Goal: Information Seeking & Learning: Learn about a topic

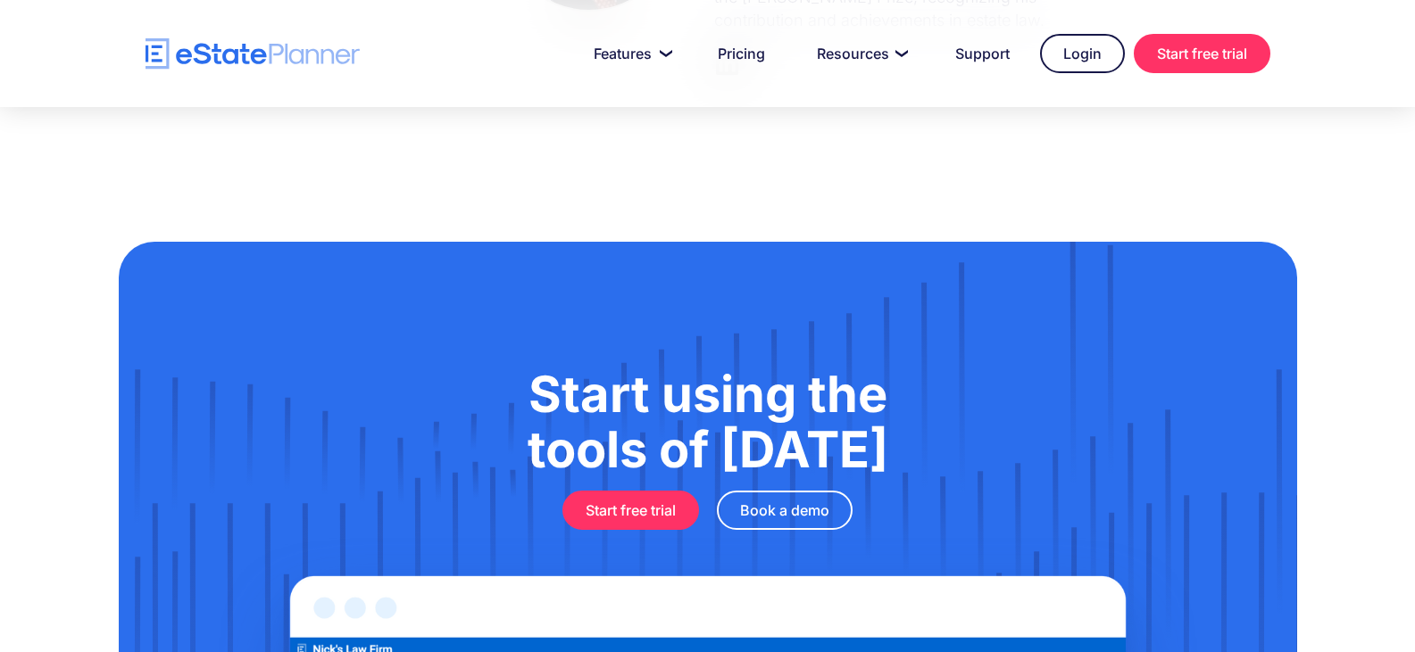
scroll to position [2976, 0]
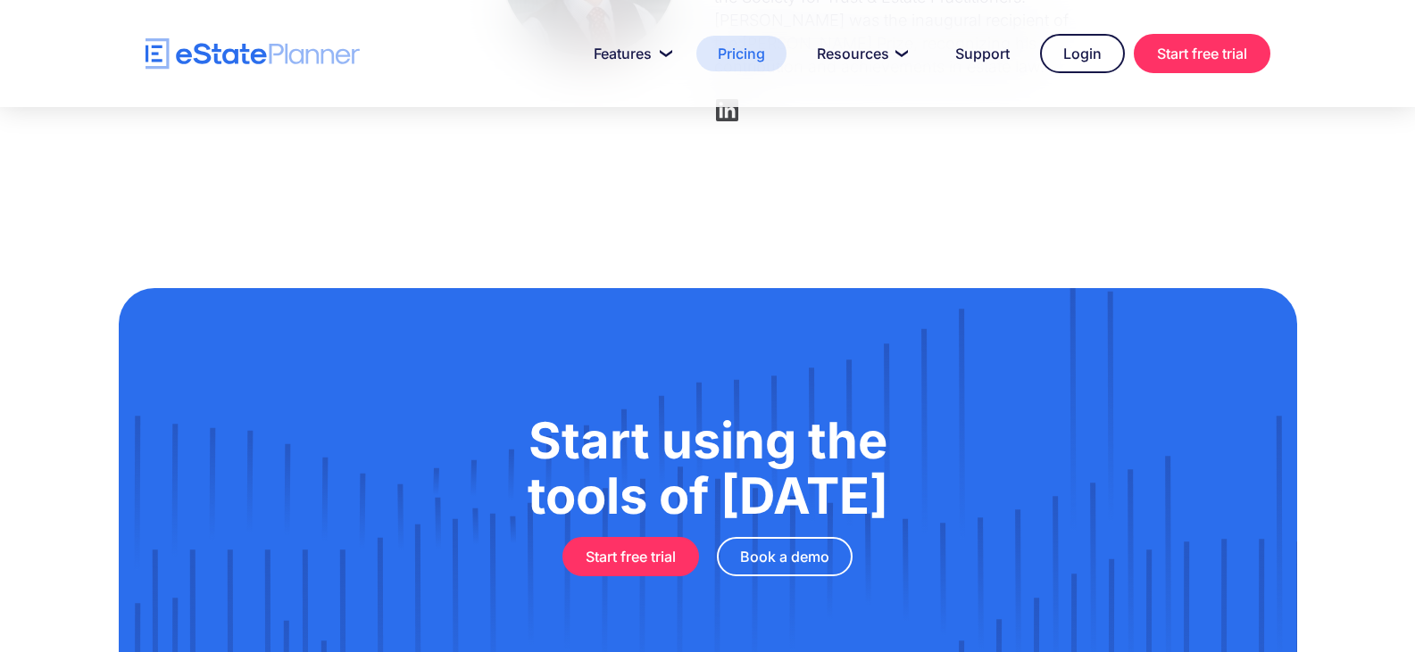
click at [738, 39] on link "Pricing" at bounding box center [741, 54] width 90 height 36
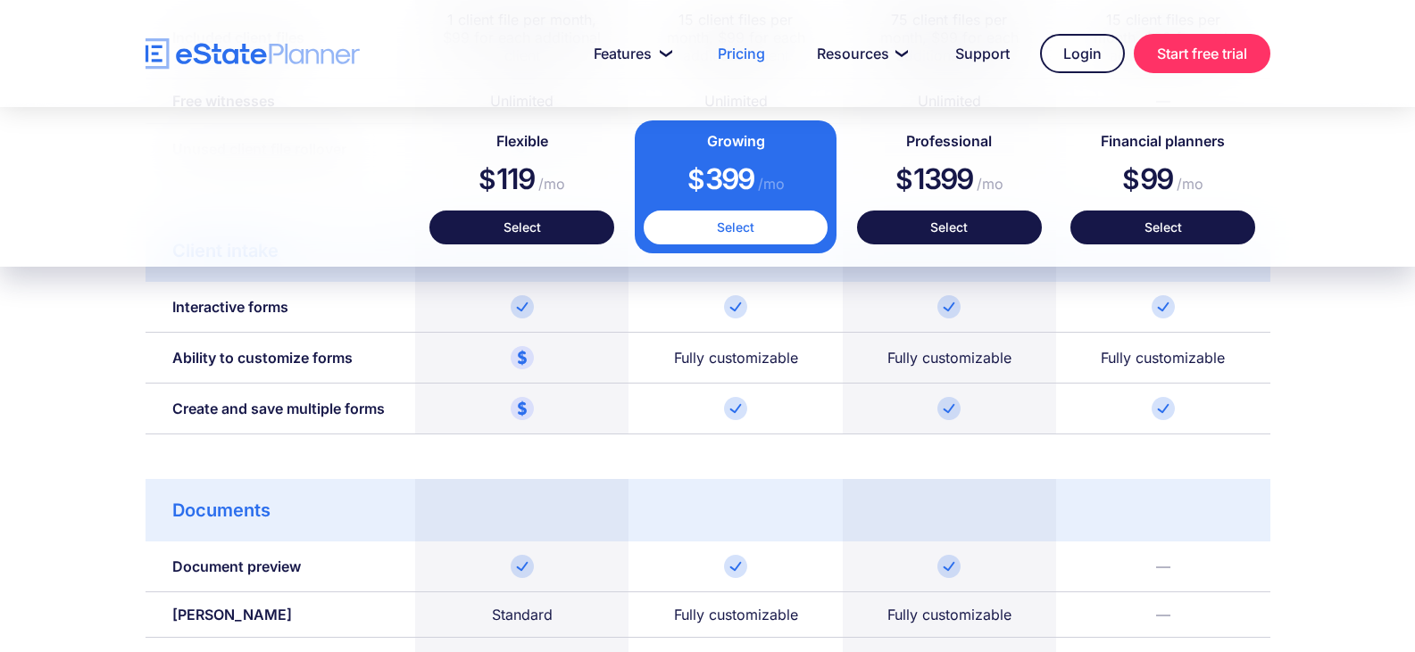
scroll to position [1517, 0]
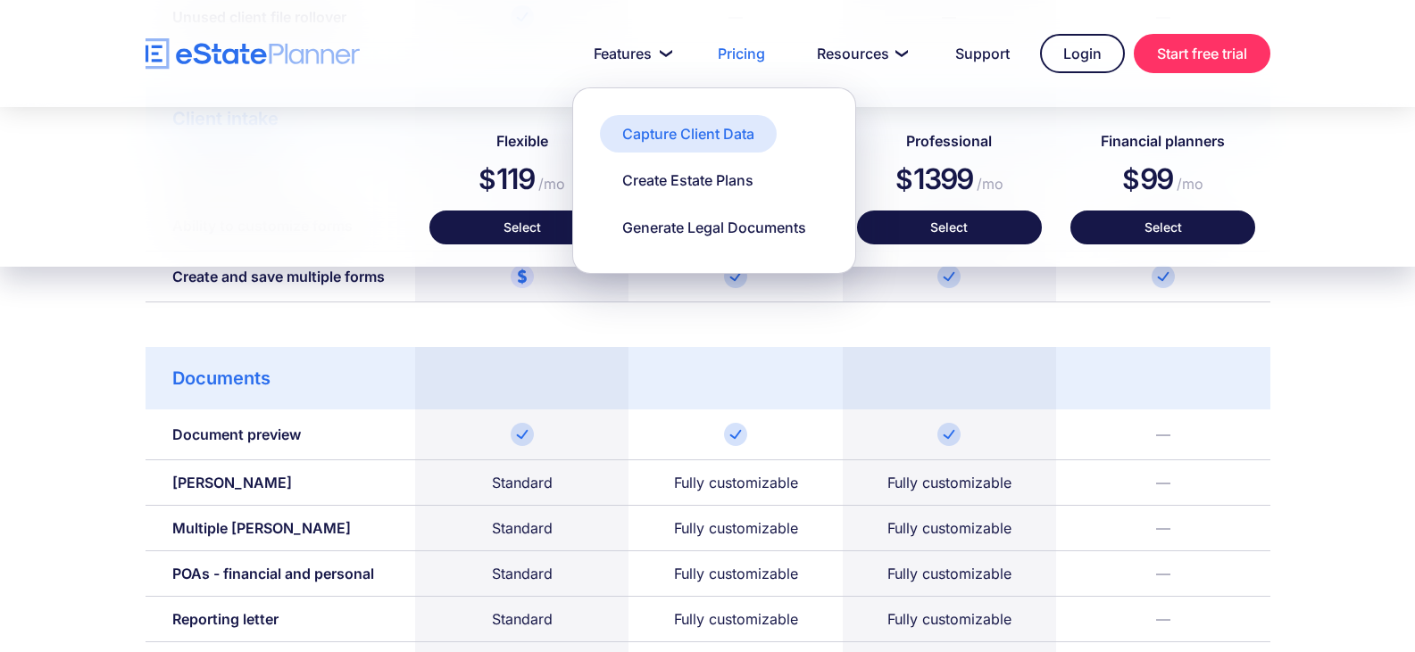
click at [611, 129] on link "Capture Client Data" at bounding box center [688, 133] width 177 height 37
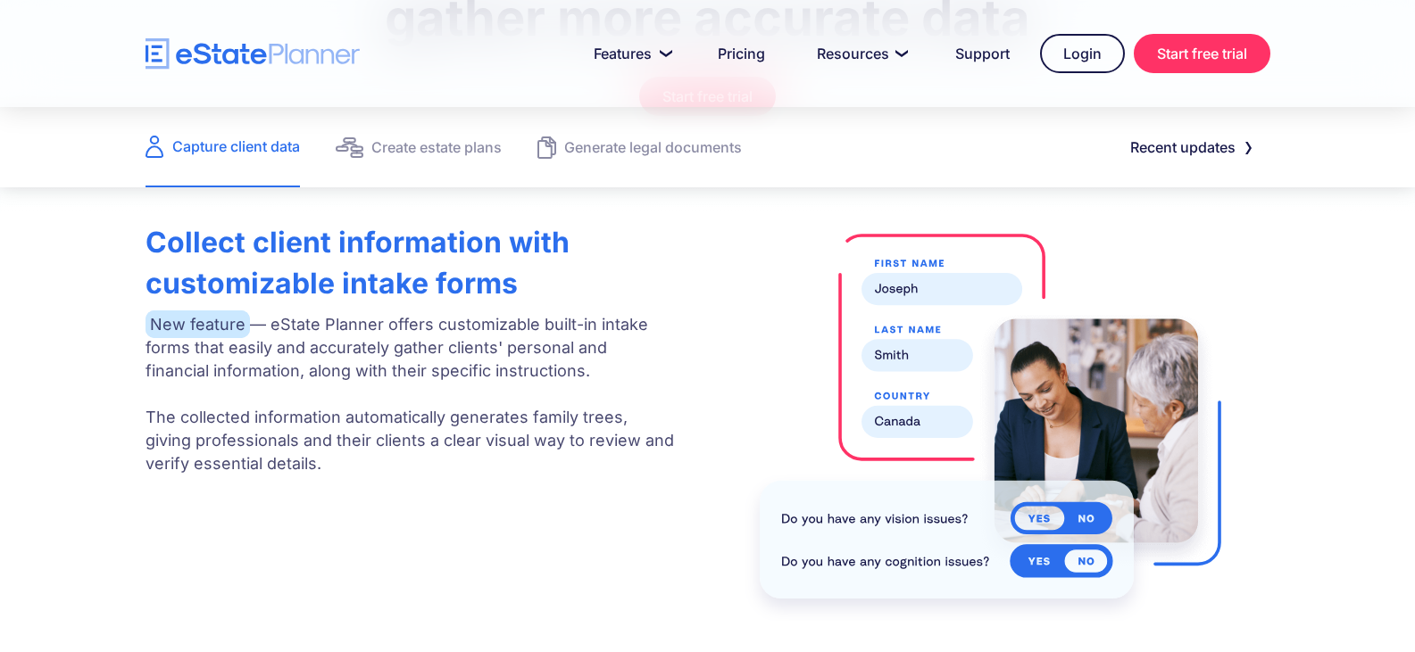
scroll to position [446, 0]
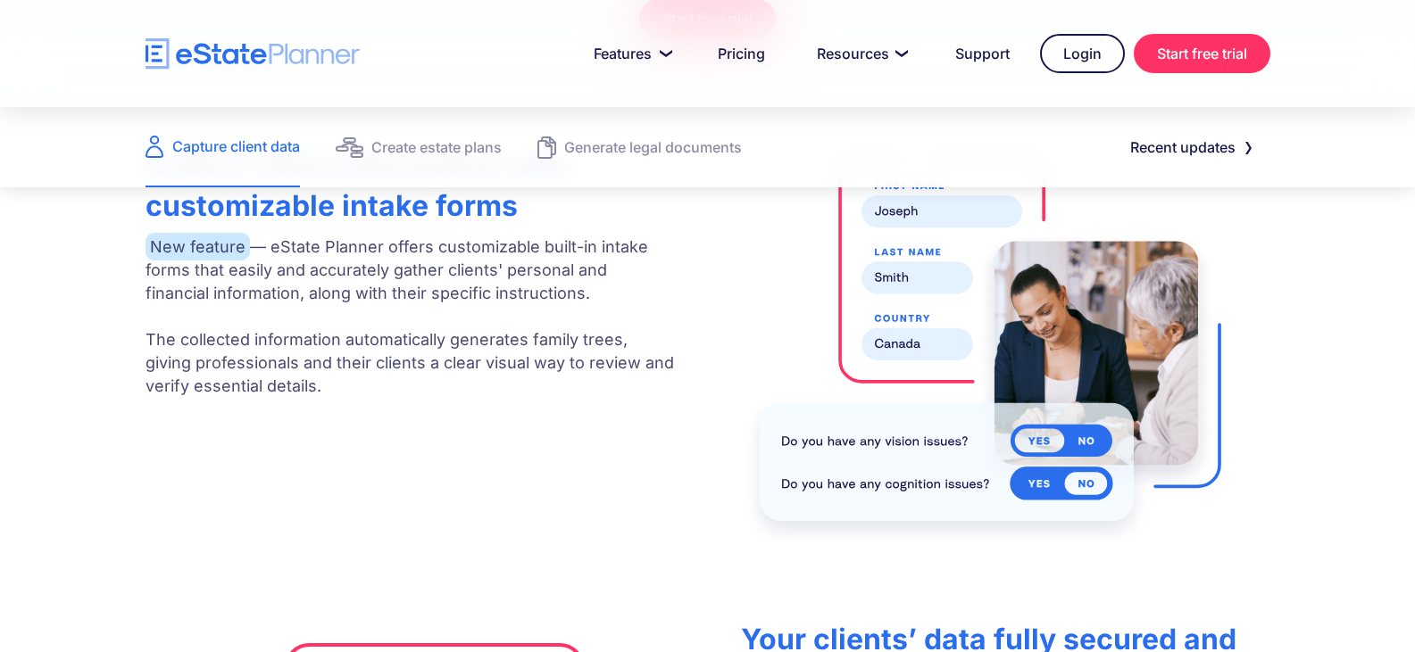
click at [1084, 435] on img at bounding box center [989, 340] width 504 height 408
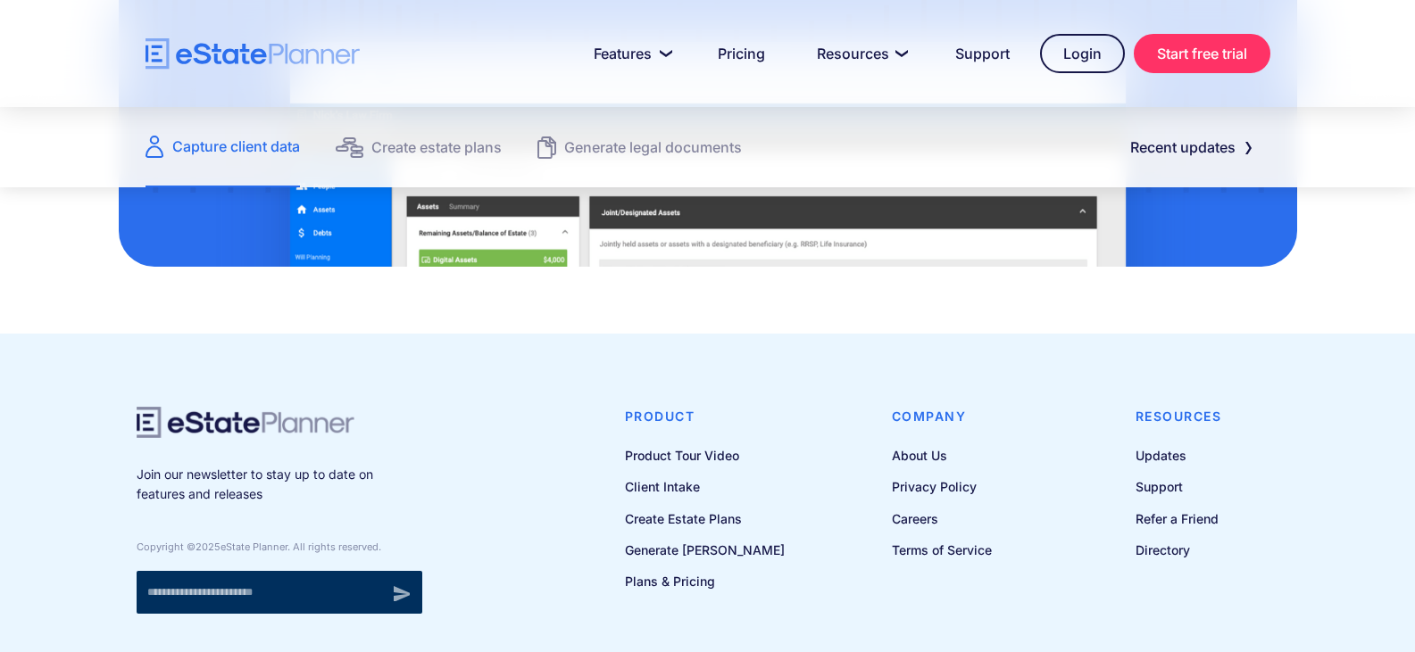
scroll to position [2499, 0]
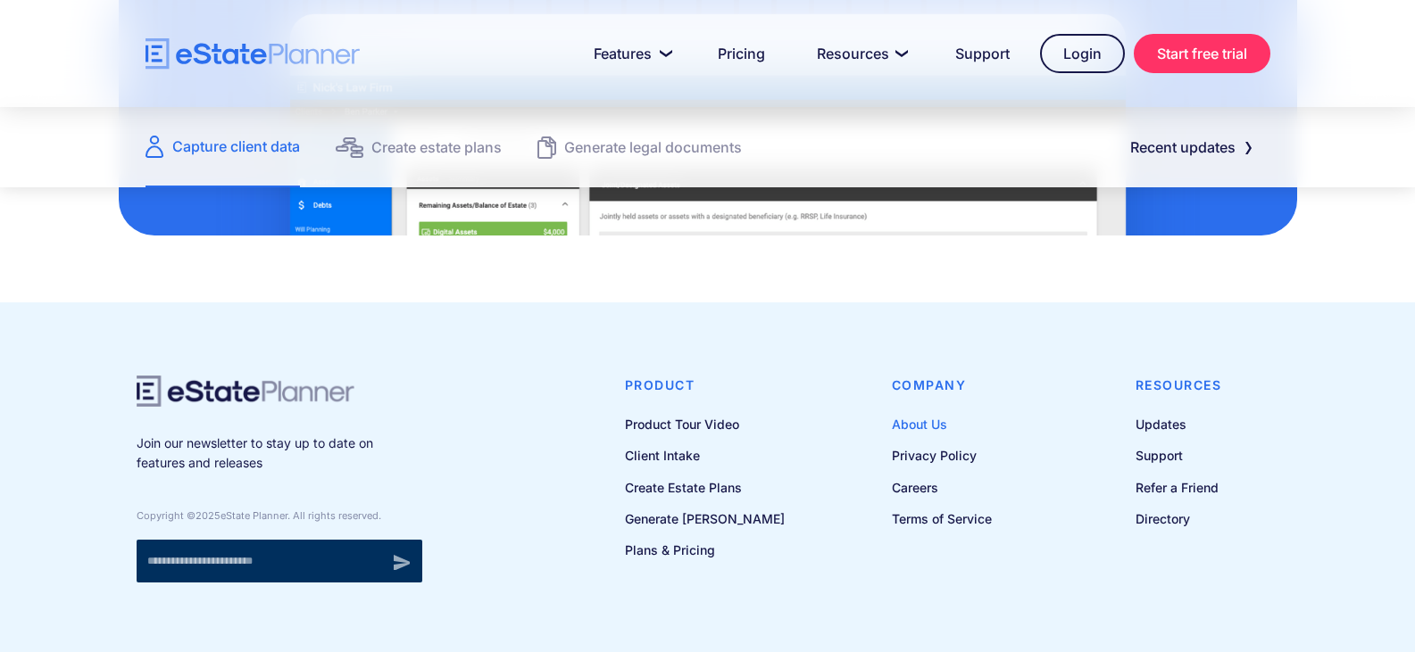
click at [927, 428] on link "About Us" at bounding box center [942, 424] width 100 height 22
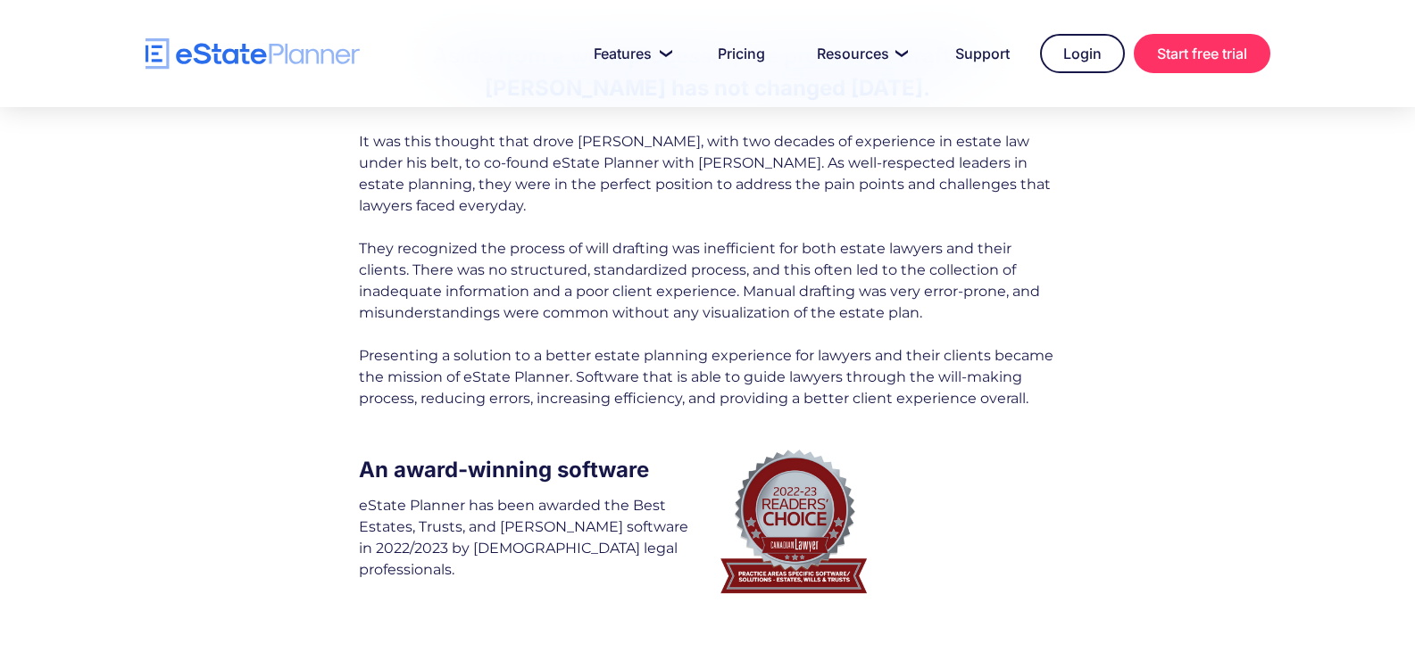
scroll to position [357, 0]
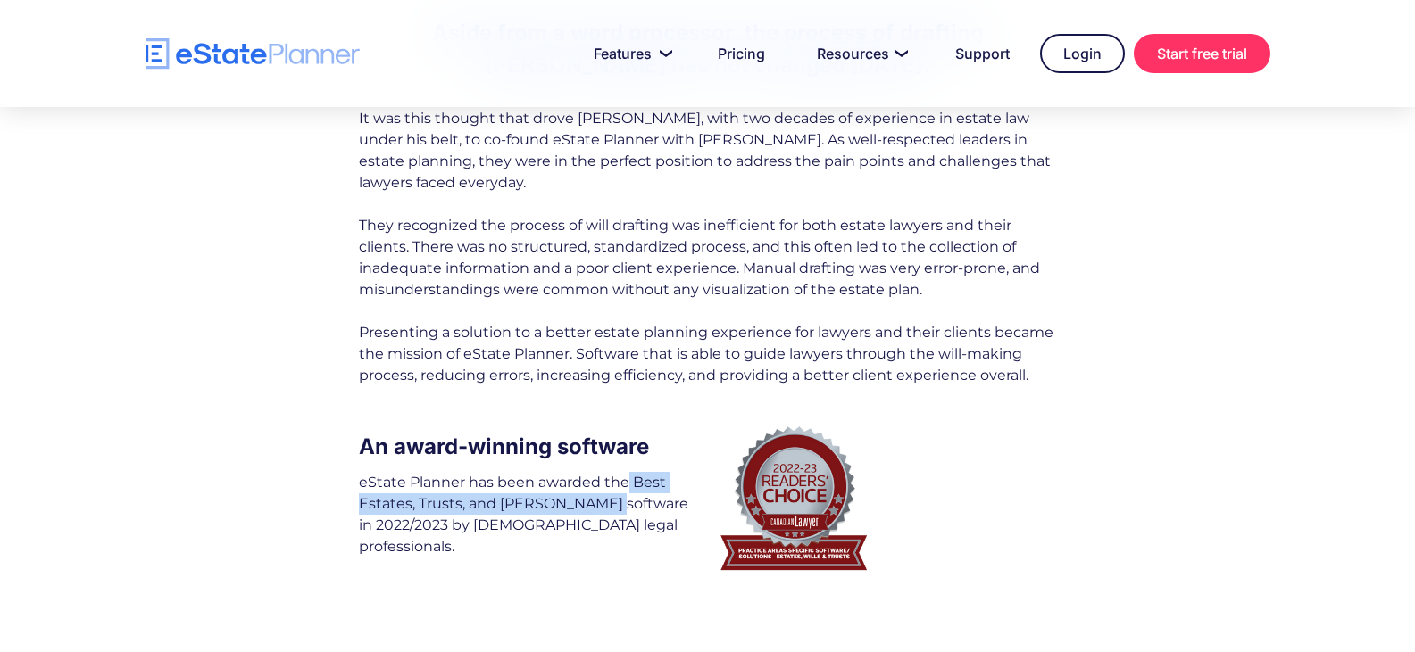
drag, startPoint x: 627, startPoint y: 479, endPoint x: 599, endPoint y: 507, distance: 39.8
click at [599, 507] on div "eState Planner has been awarded the Best Estates, Trusts, and Wills software in…" at bounding box center [529, 515] width 340 height 86
copy div "Best Estates, Trusts, and Wills software"
click at [943, 371] on div "It was this thought that drove Jordan Atin, with two decades of experience in e…" at bounding box center [707, 247] width 697 height 278
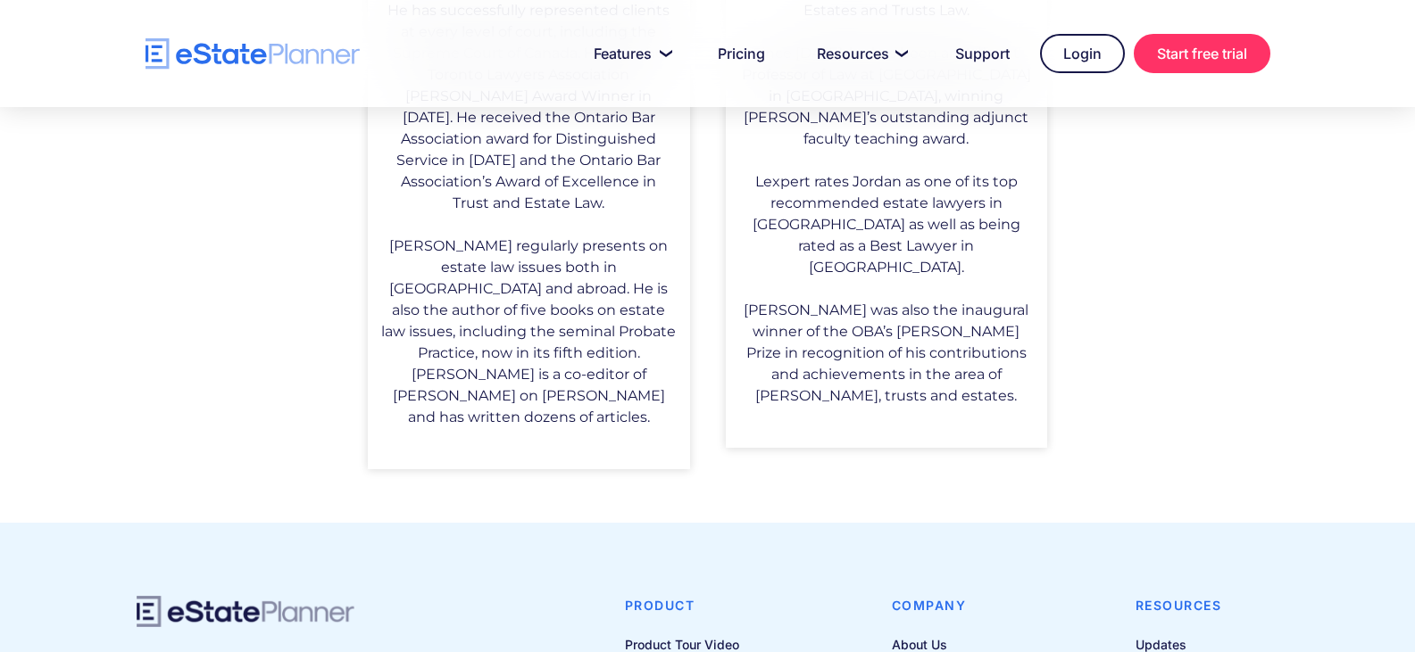
scroll to position [1701, 0]
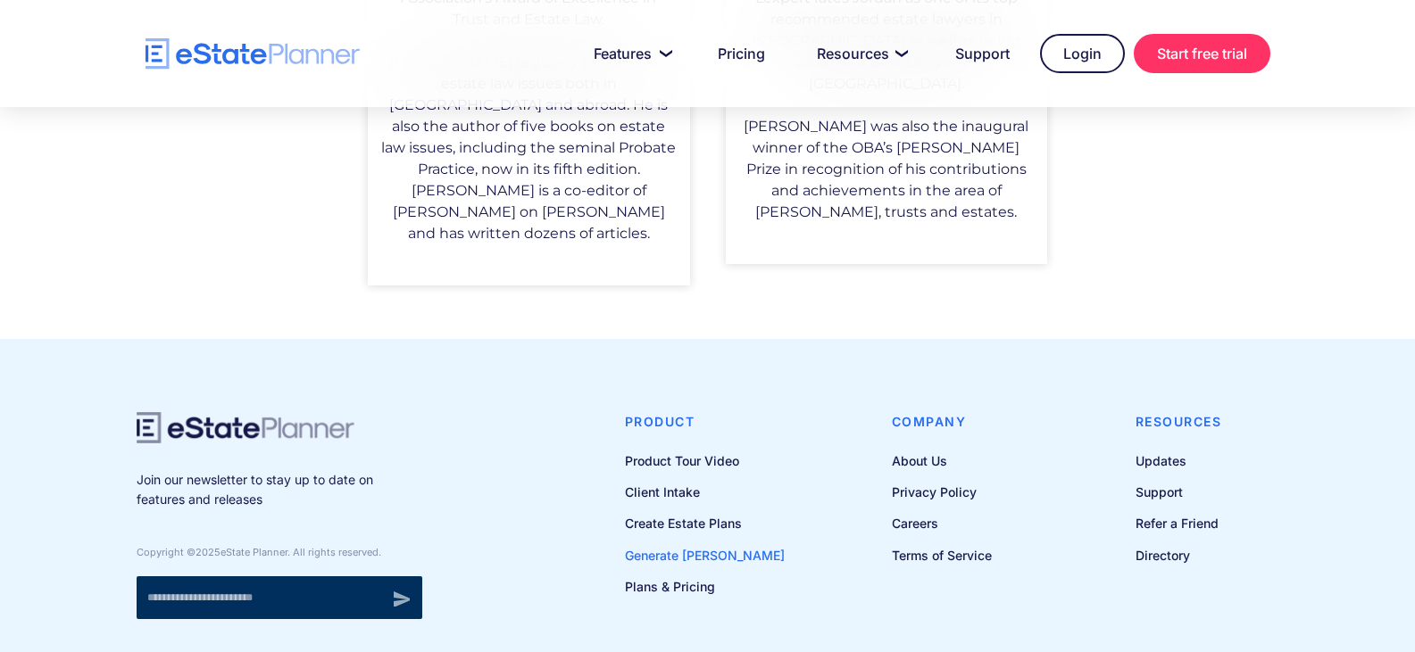
click at [673, 544] on link "Generate [PERSON_NAME]" at bounding box center [705, 555] width 160 height 22
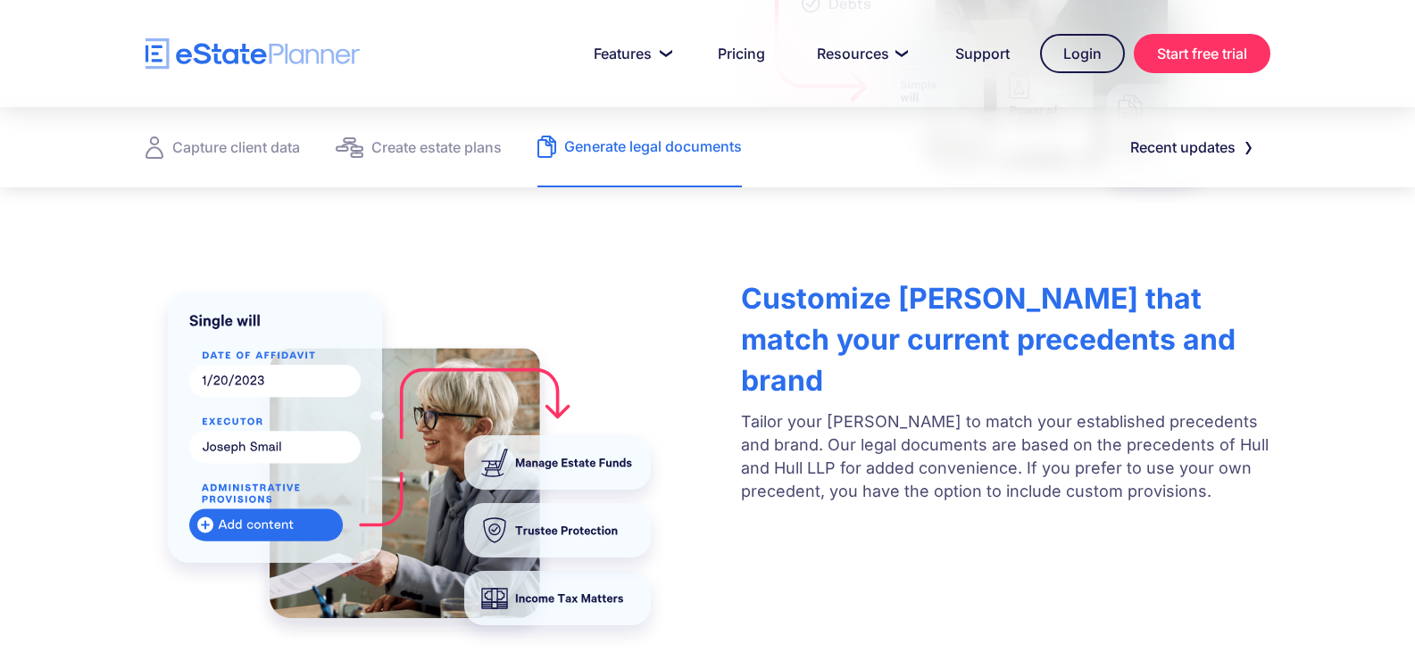
scroll to position [893, 0]
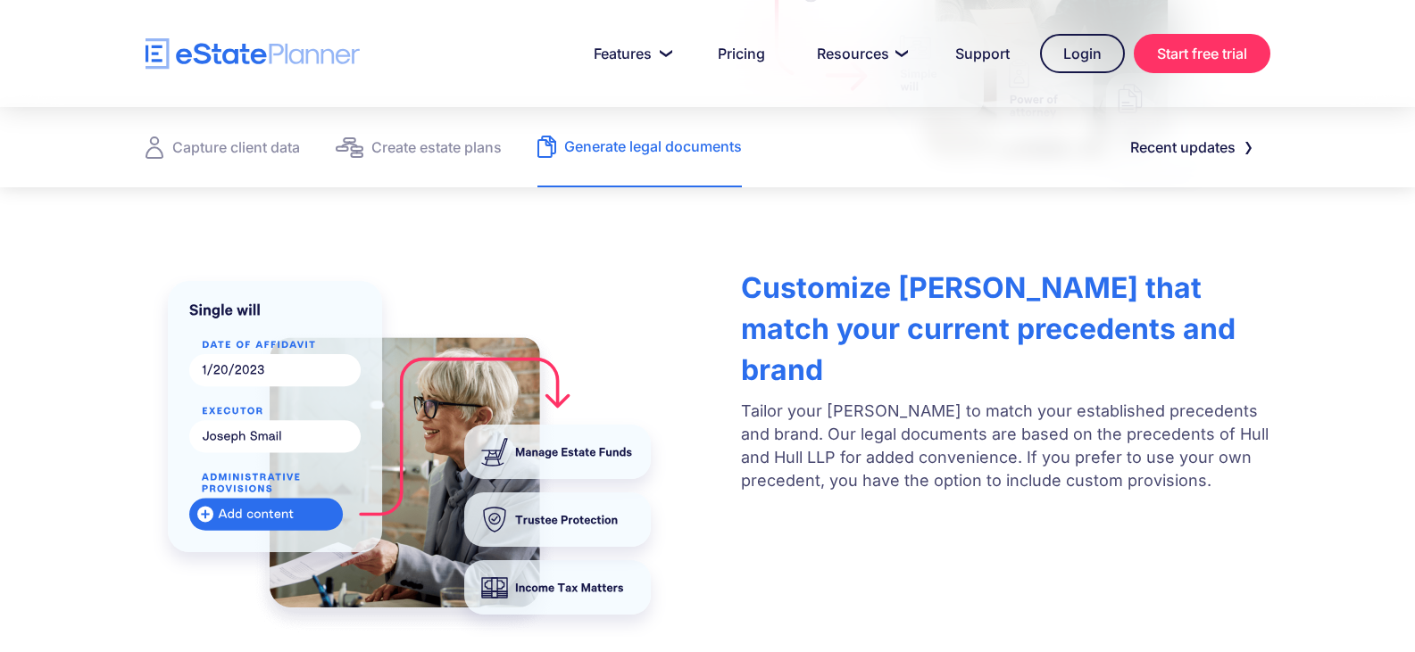
click at [548, 466] on img at bounding box center [409, 448] width 528 height 378
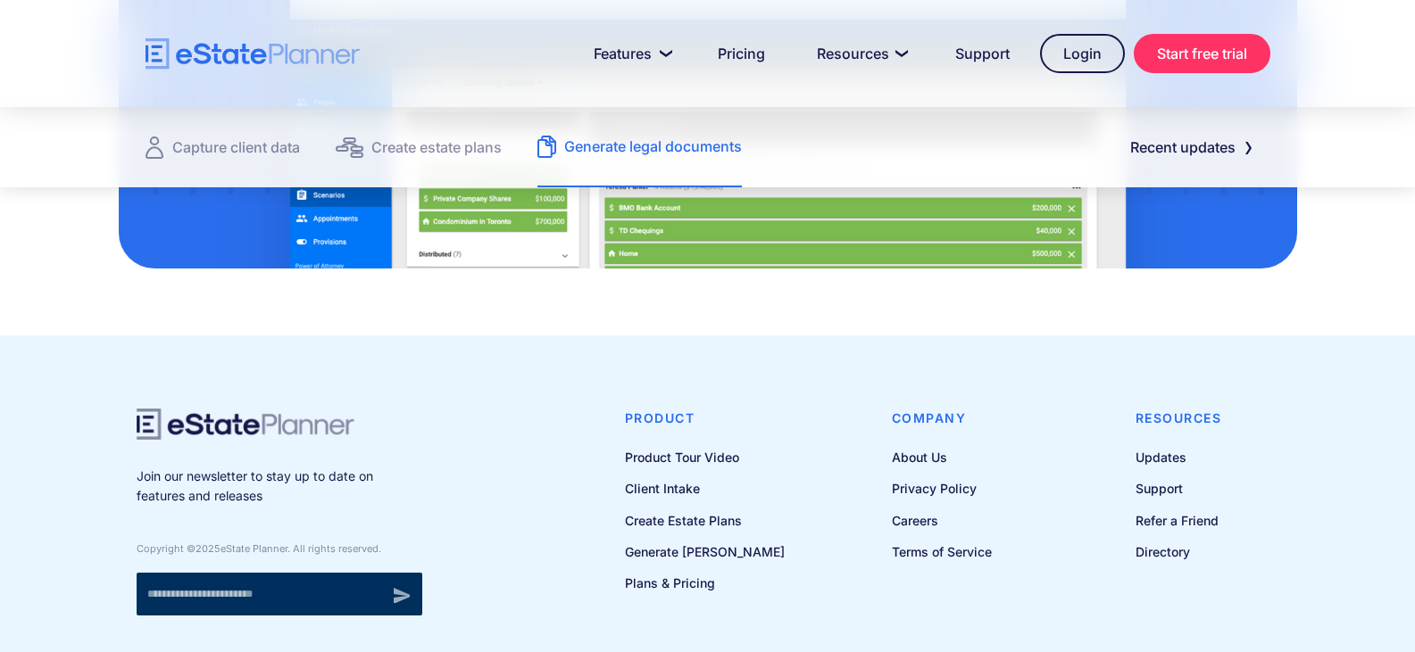
scroll to position [2599, 0]
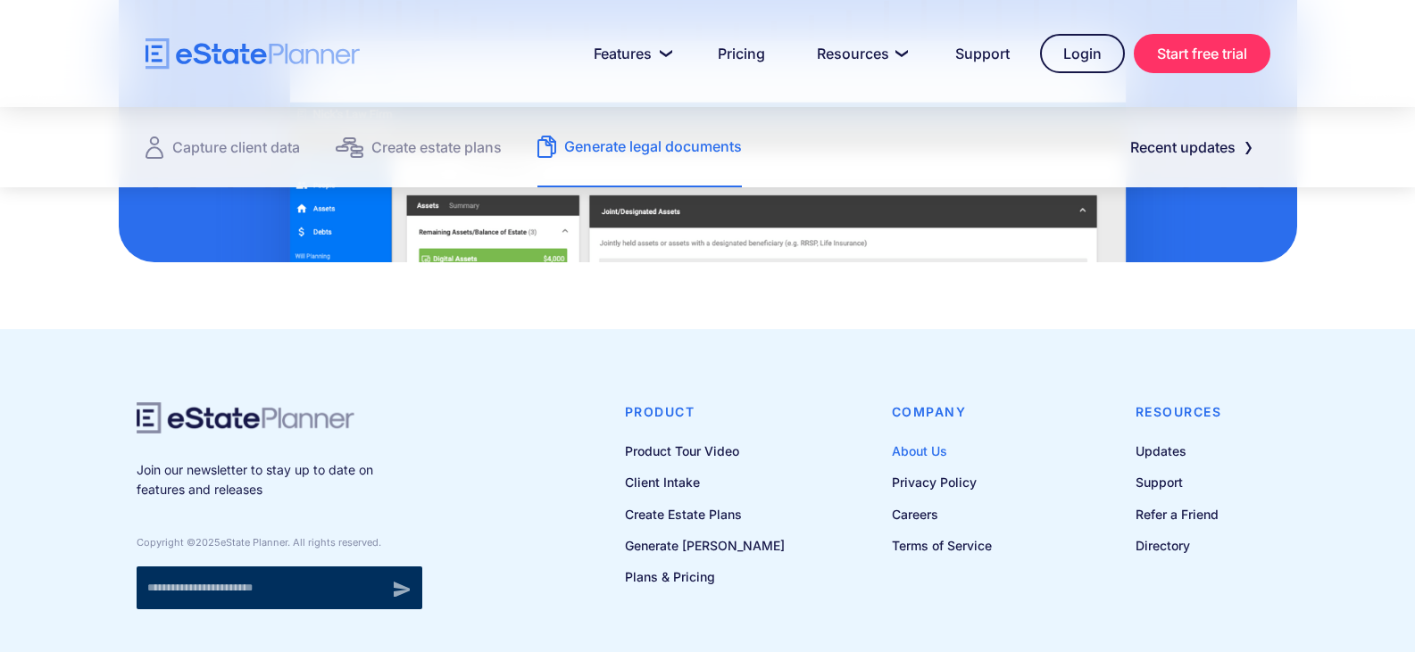
click at [934, 440] on link "About Us" at bounding box center [942, 451] width 100 height 22
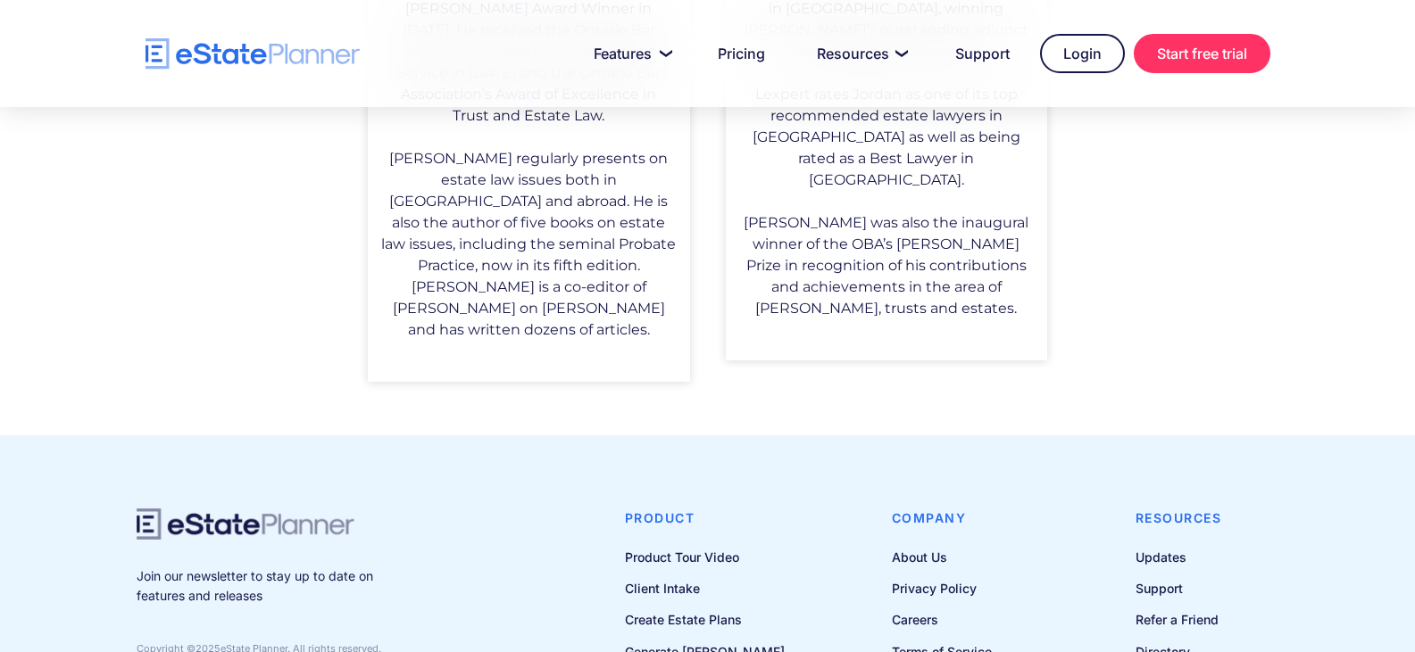
scroll to position [1701, 0]
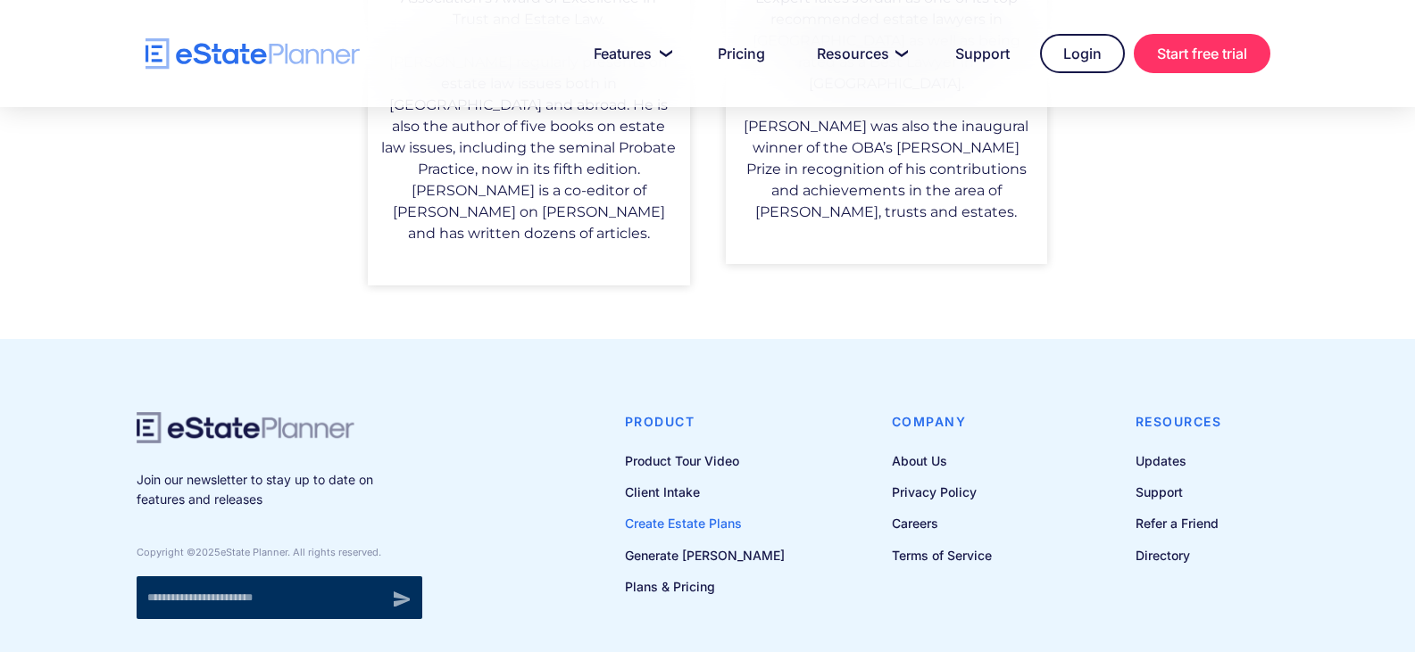
click at [735, 512] on link "Create Estate Plans" at bounding box center [705, 523] width 160 height 22
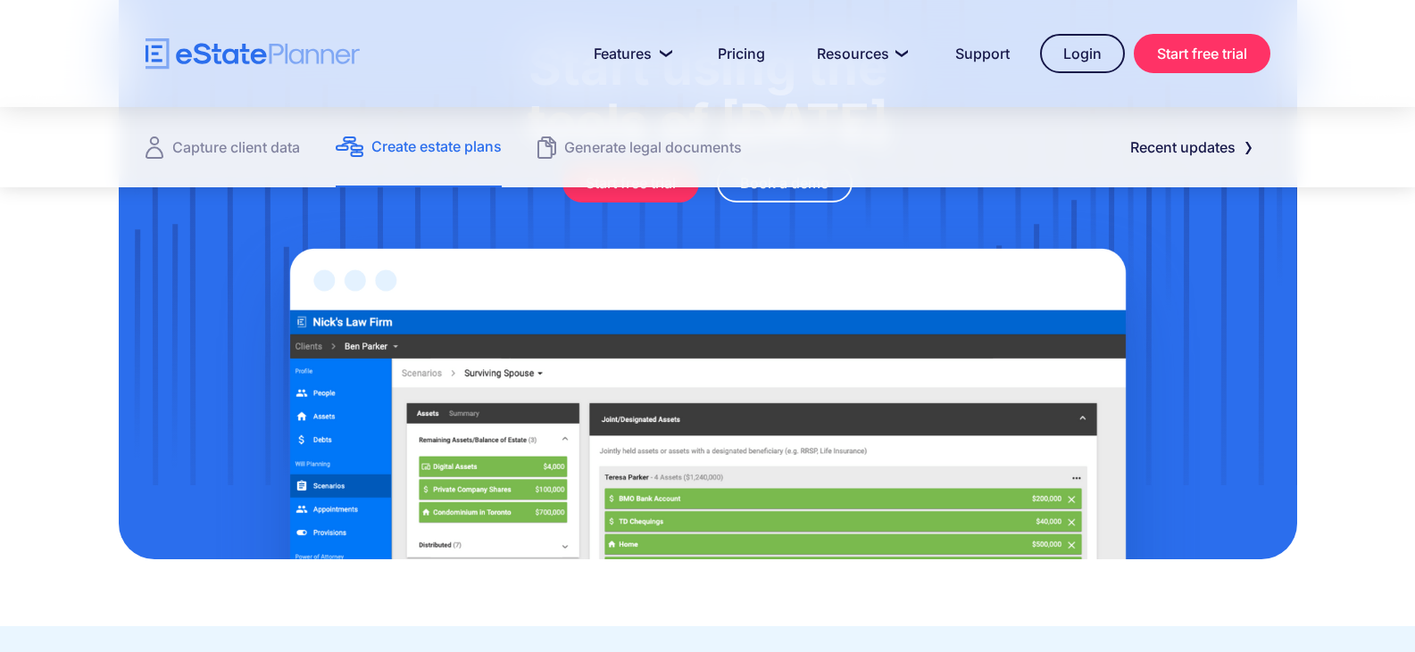
scroll to position [2584, 0]
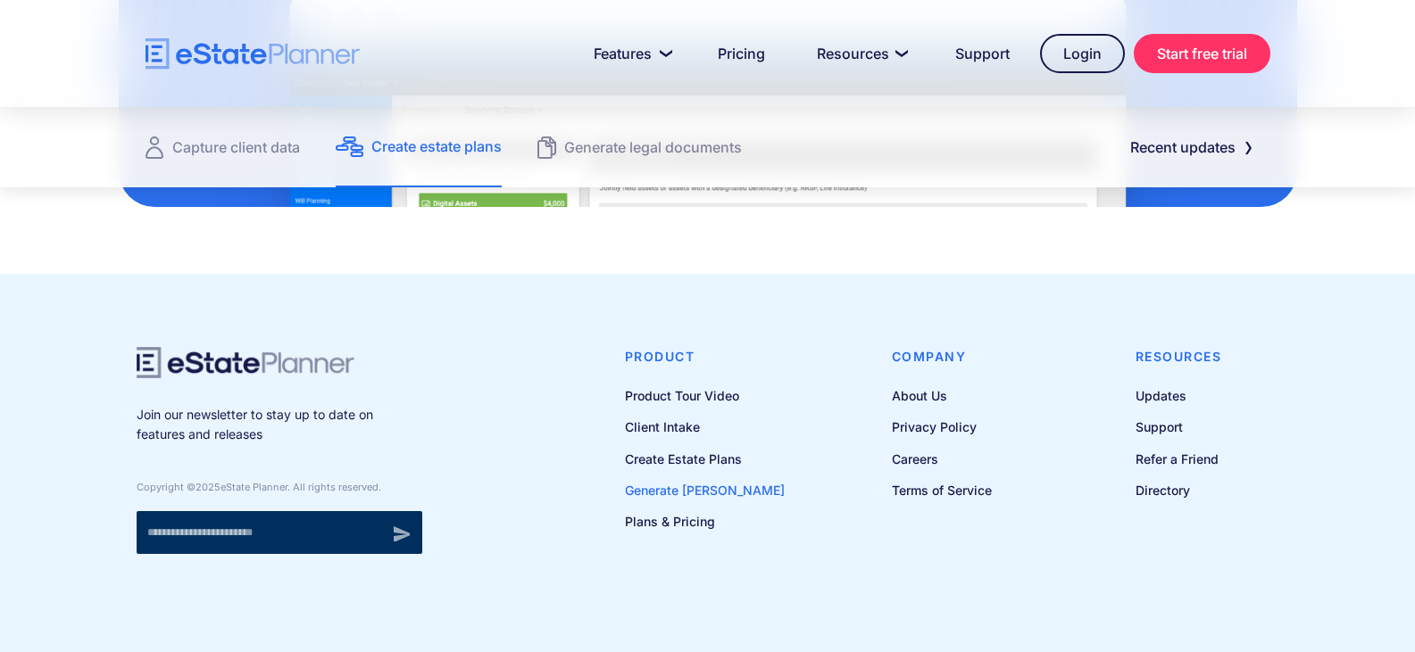
click at [677, 485] on link "Generate [PERSON_NAME]" at bounding box center [705, 490] width 160 height 22
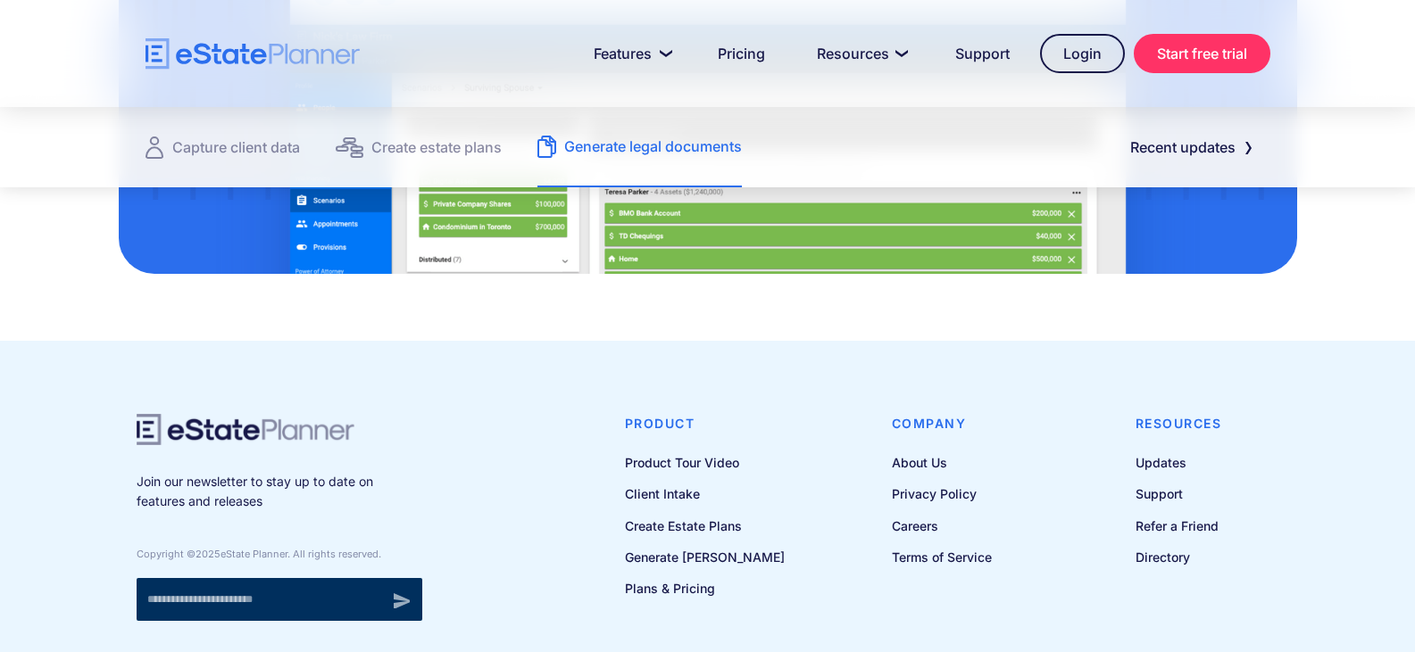
scroll to position [2599, 0]
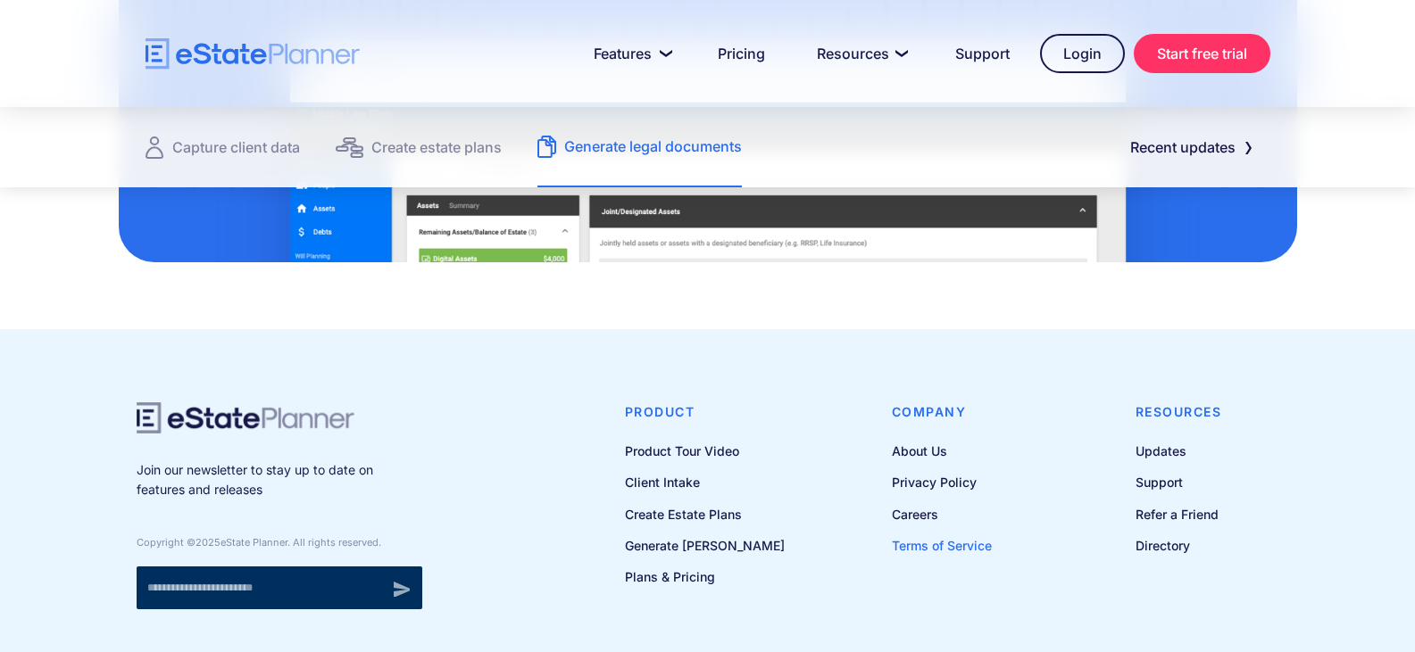
click at [933, 535] on link "Terms of Service" at bounding box center [942, 546] width 100 height 22
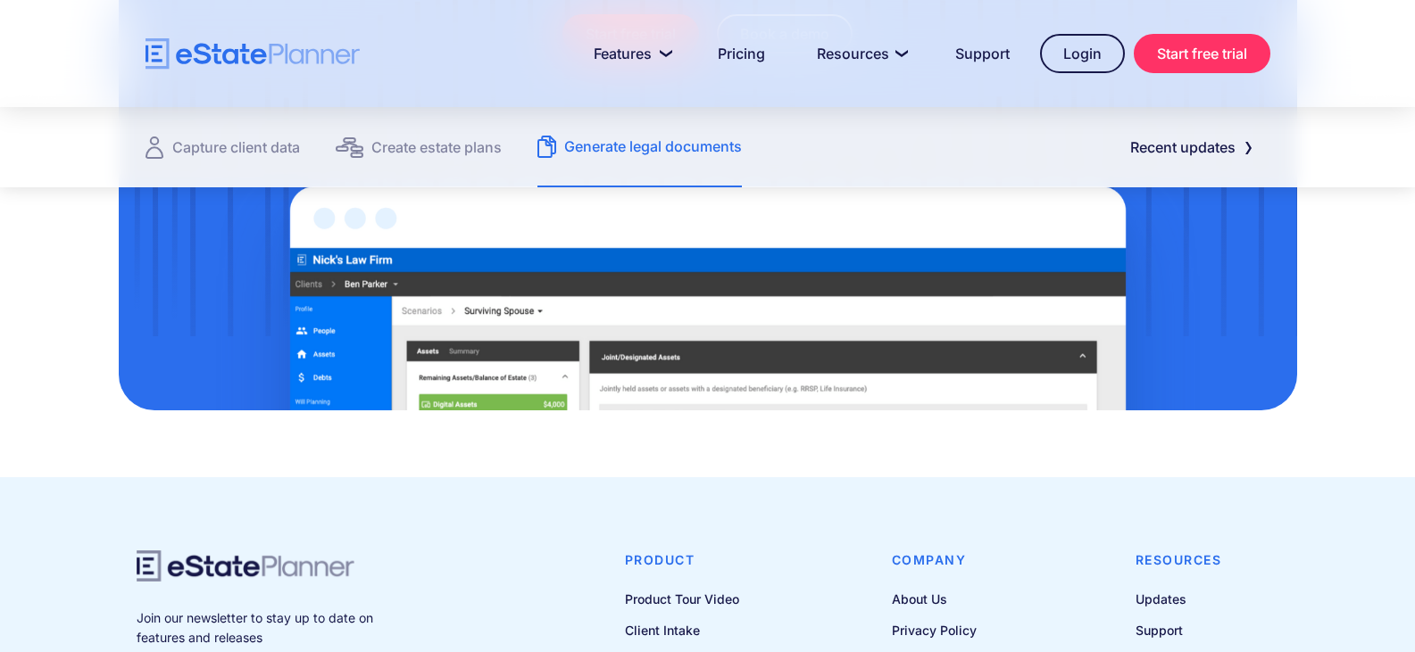
scroll to position [2242, 0]
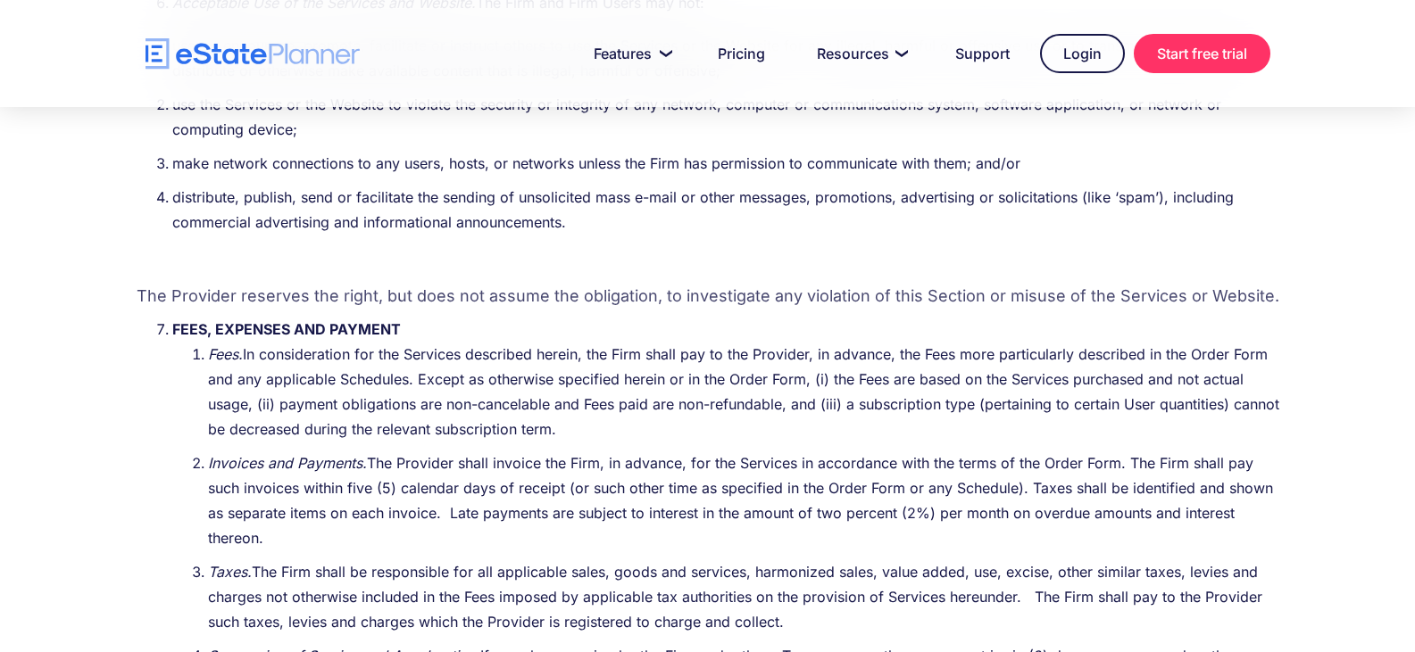
scroll to position [5266, 0]
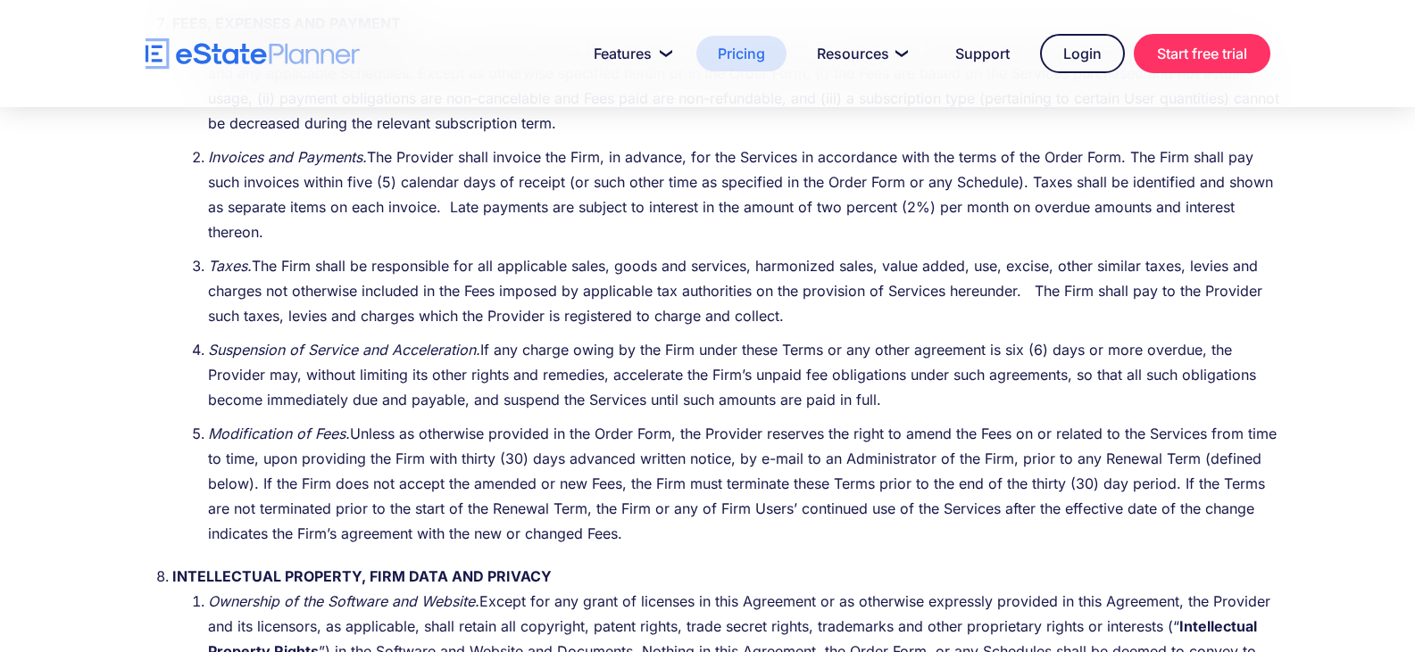
click at [760, 49] on link "Pricing" at bounding box center [741, 54] width 90 height 36
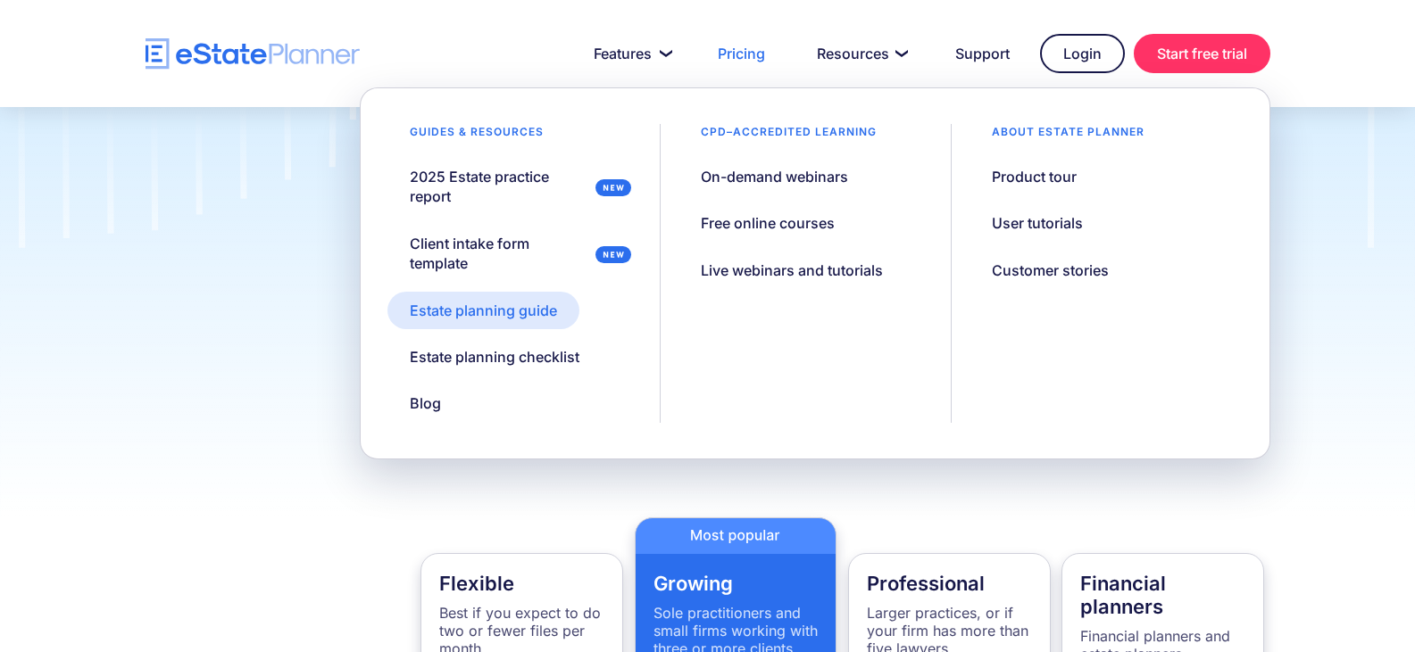
click at [471, 314] on div "Estate planning guide" at bounding box center [483, 311] width 147 height 20
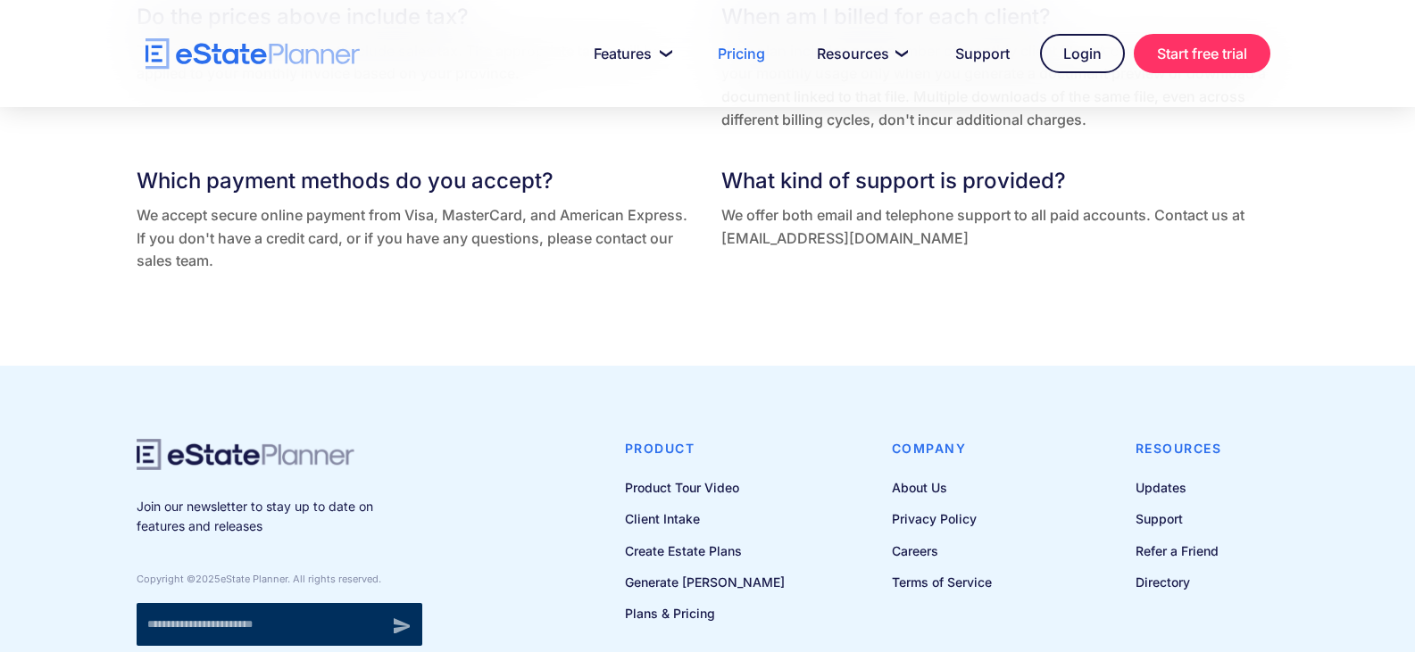
scroll to position [3978, 0]
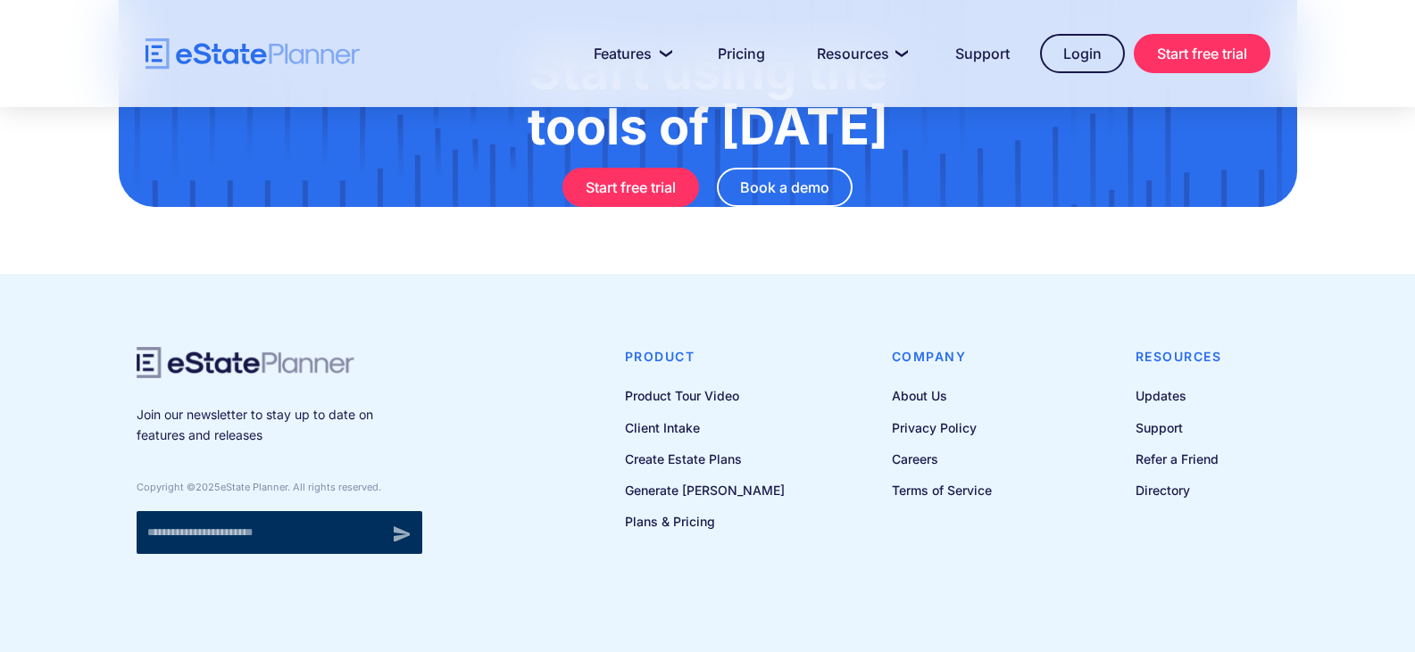
scroll to position [1607, 0]
click at [1157, 407] on link "Updates" at bounding box center [1178, 396] width 87 height 22
